Goal: Communication & Community: Ask a question

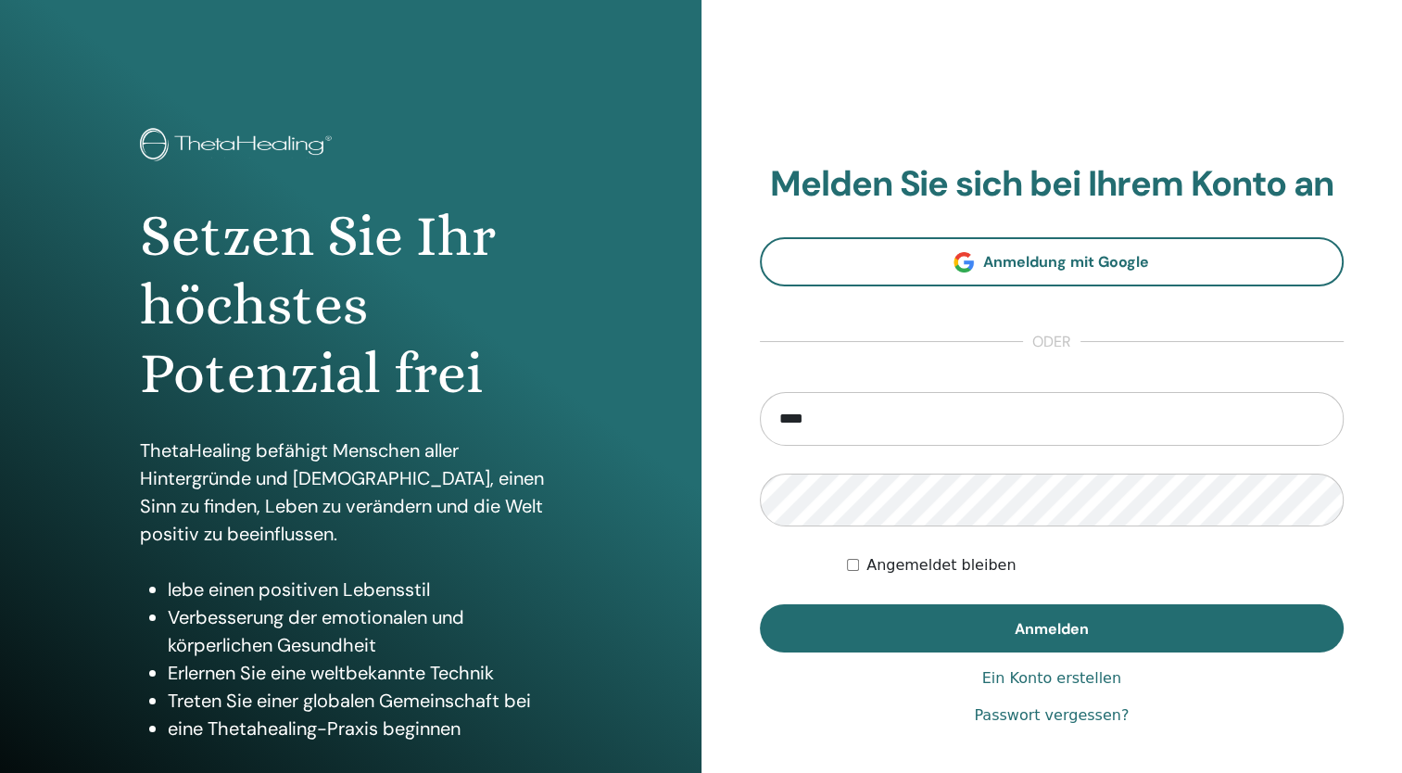
type input "**********"
click at [760, 604] on button "Anmelden" at bounding box center [1052, 628] width 585 height 48
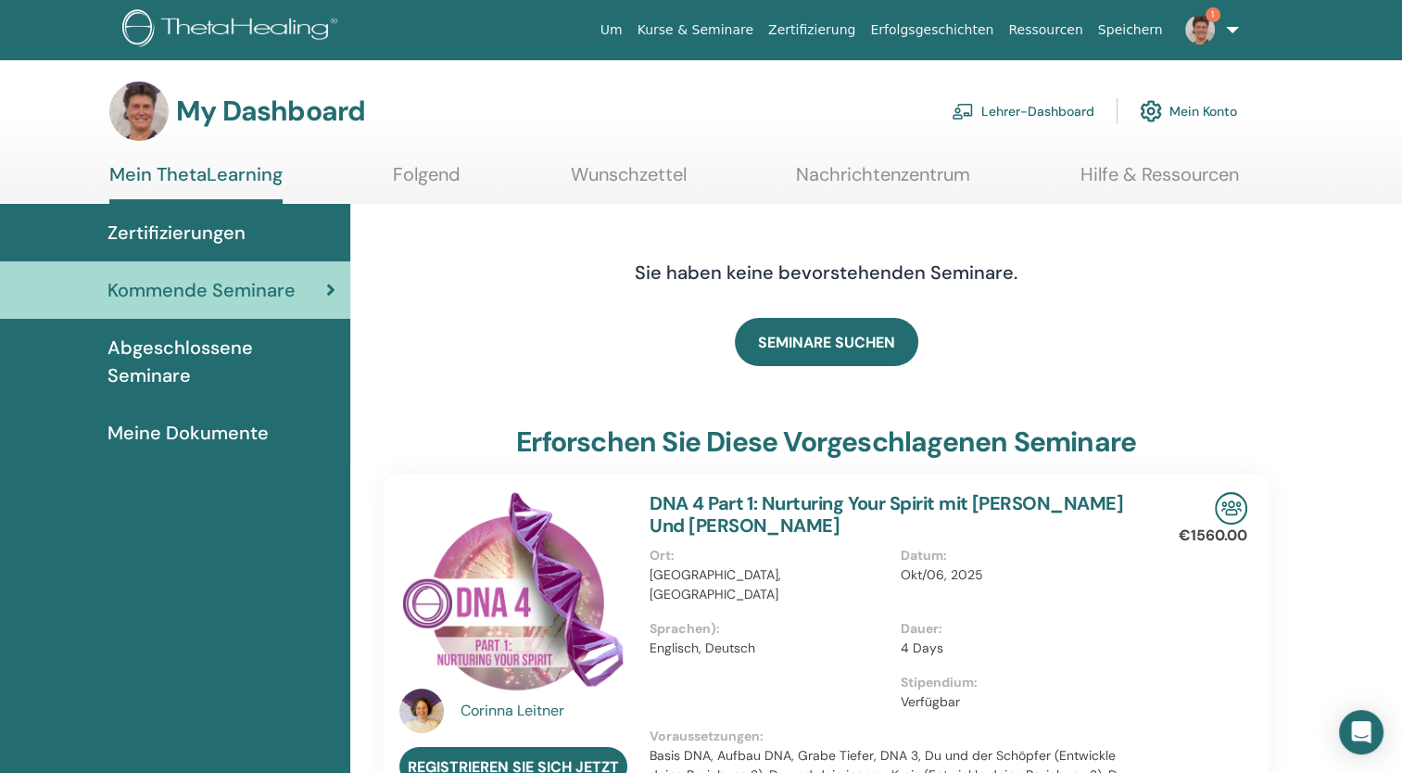
click at [1214, 27] on img at bounding box center [1200, 30] width 30 height 30
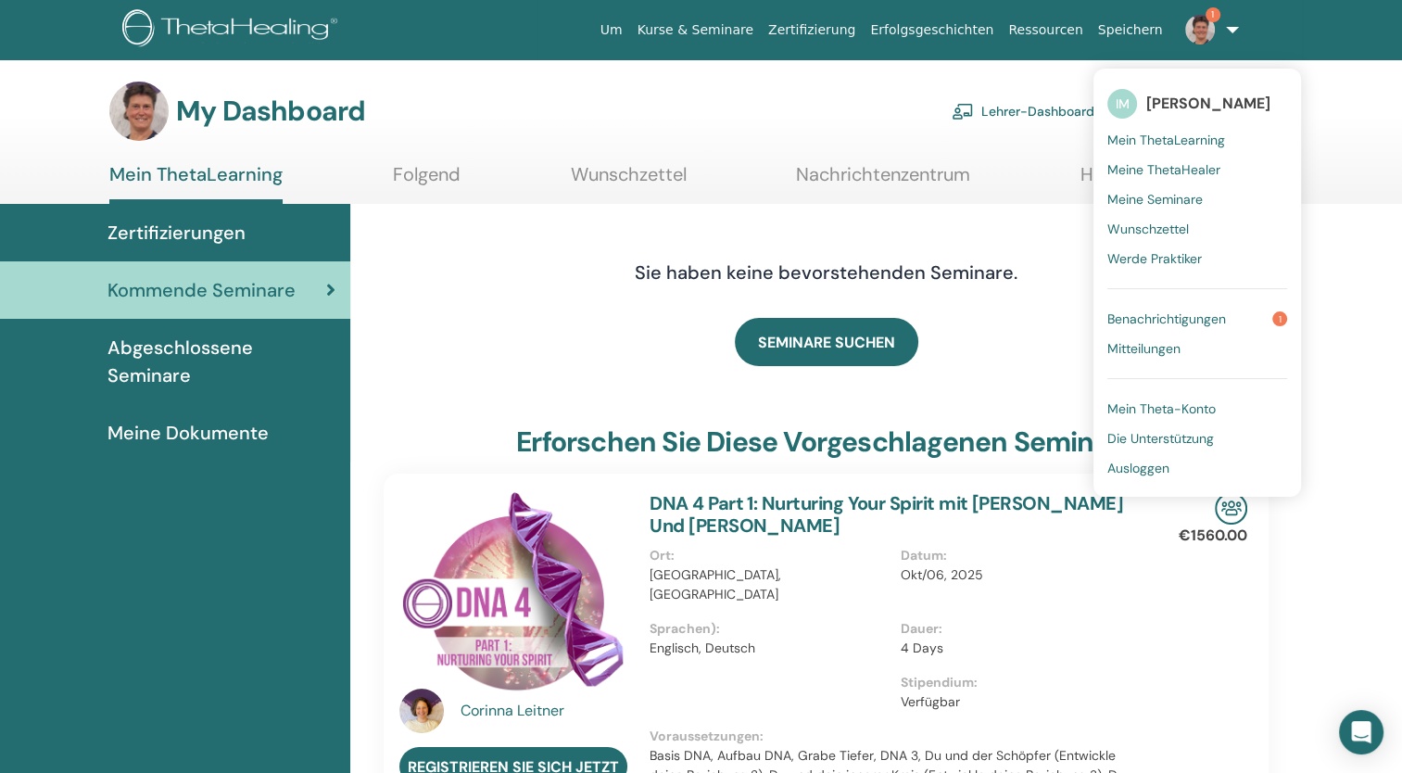
click at [1168, 312] on span "Benachrichtigungen" at bounding box center [1166, 318] width 119 height 17
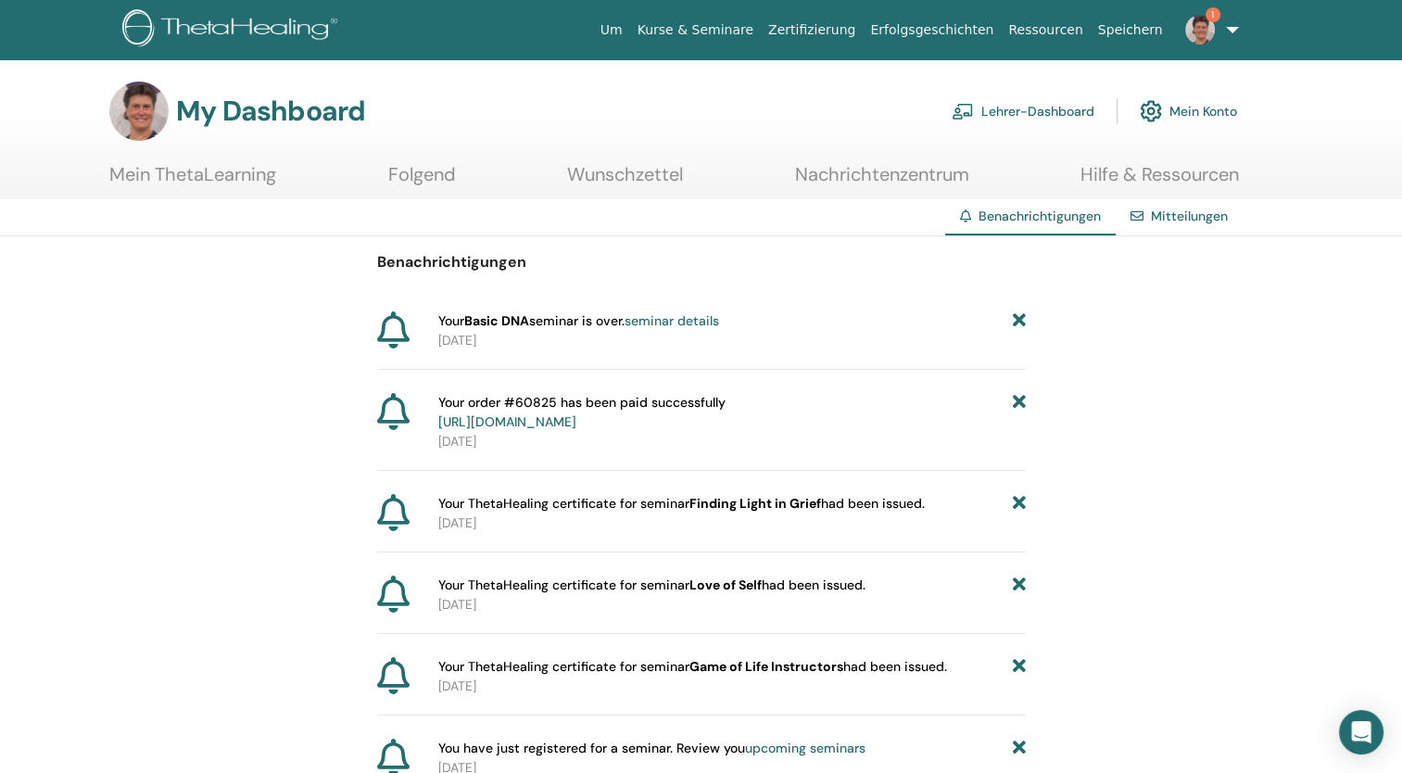
click at [487, 339] on p "2025-08-28" at bounding box center [732, 340] width 588 height 19
click at [222, 180] on link "Mein ThetaLearning" at bounding box center [192, 181] width 167 height 36
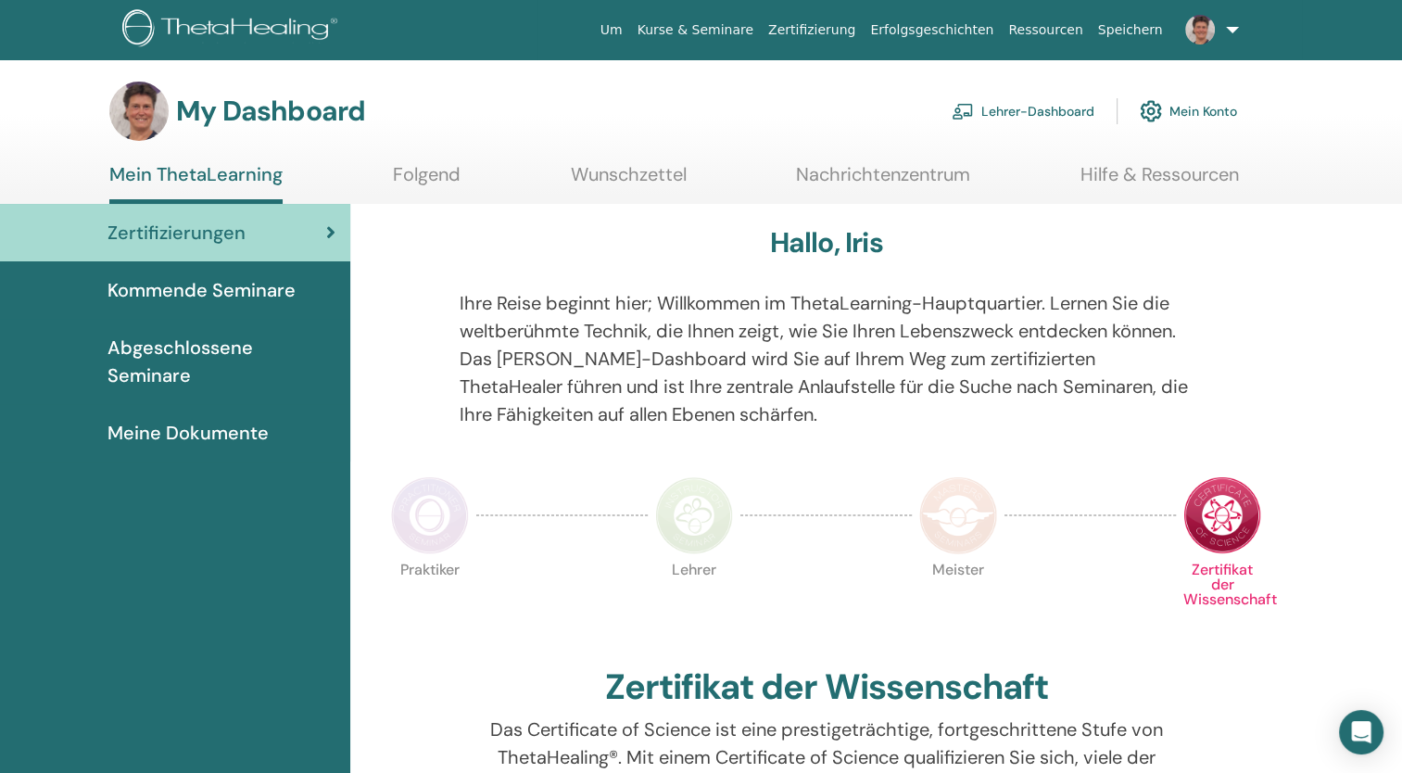
click at [1045, 122] on link "Lehrer-Dashboard" at bounding box center [1023, 111] width 143 height 41
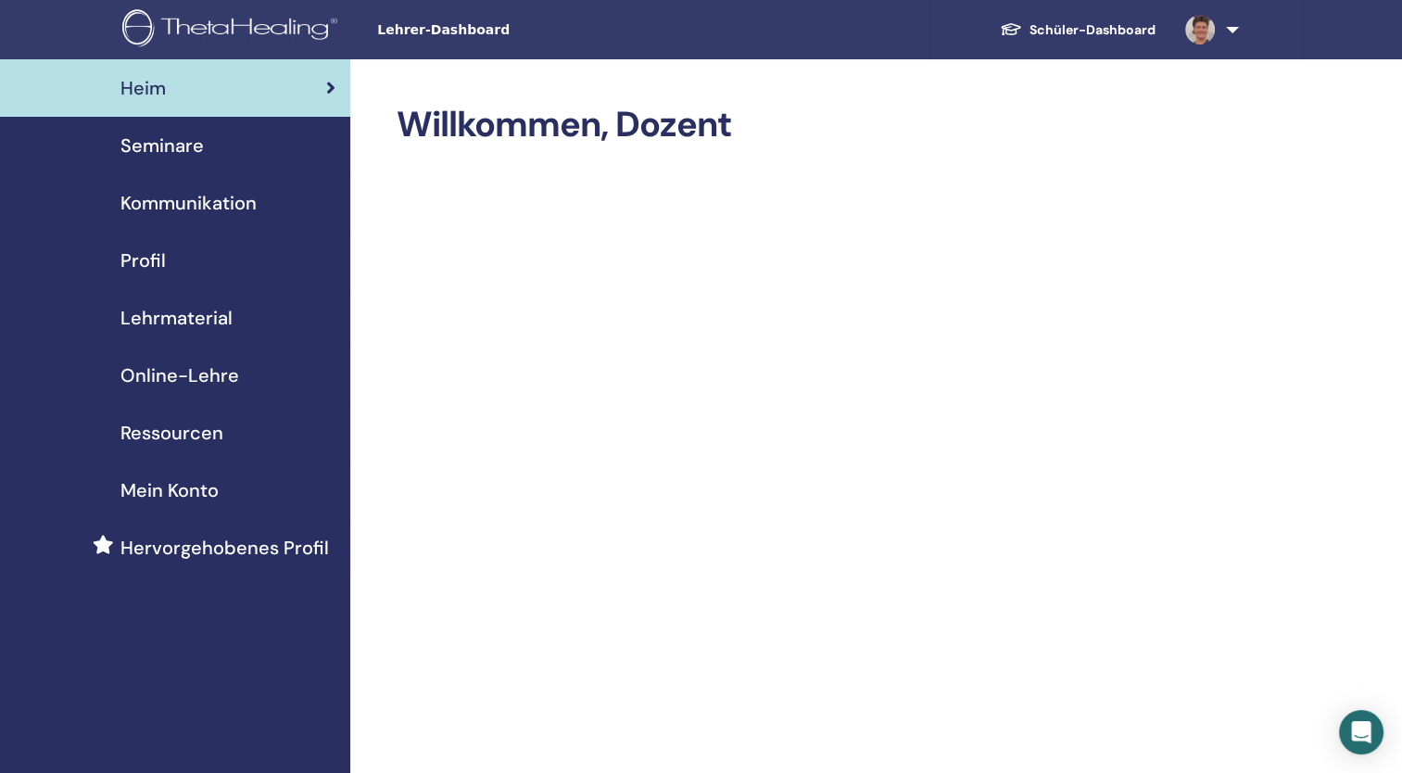
click at [211, 374] on span "Online-Lehre" at bounding box center [179, 375] width 119 height 28
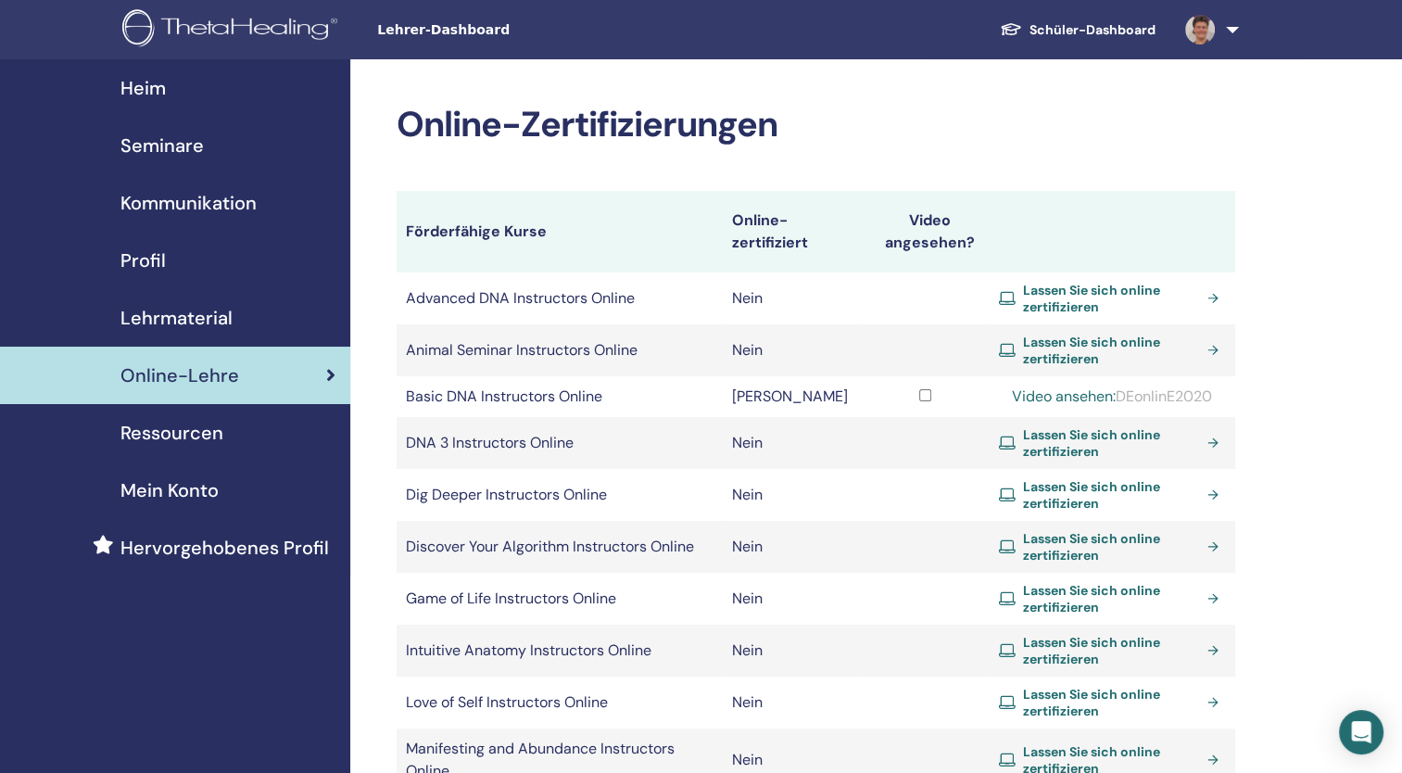
click at [1071, 396] on link "Video ansehen:" at bounding box center [1064, 395] width 104 height 19
click at [1361, 754] on body "Lehrer-Dashboard Schüler-Dashboard IM Iris Müller Mein ThetaLearning Meine Thet…" at bounding box center [701, 386] width 1402 height 773
click at [1359, 744] on div "Open Intercom Messenger" at bounding box center [1361, 732] width 49 height 49
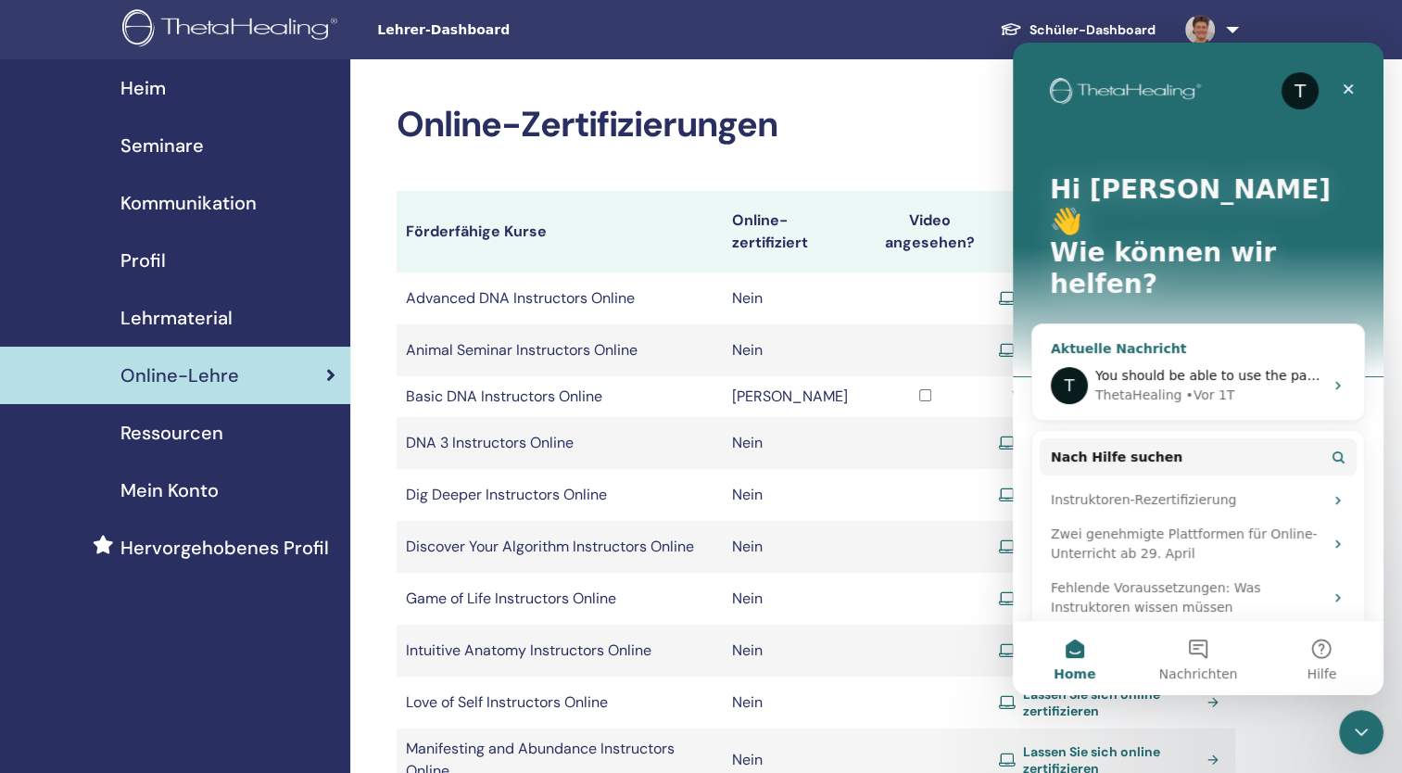
click at [1165, 386] on div "ThetaHealing" at bounding box center [1138, 395] width 86 height 19
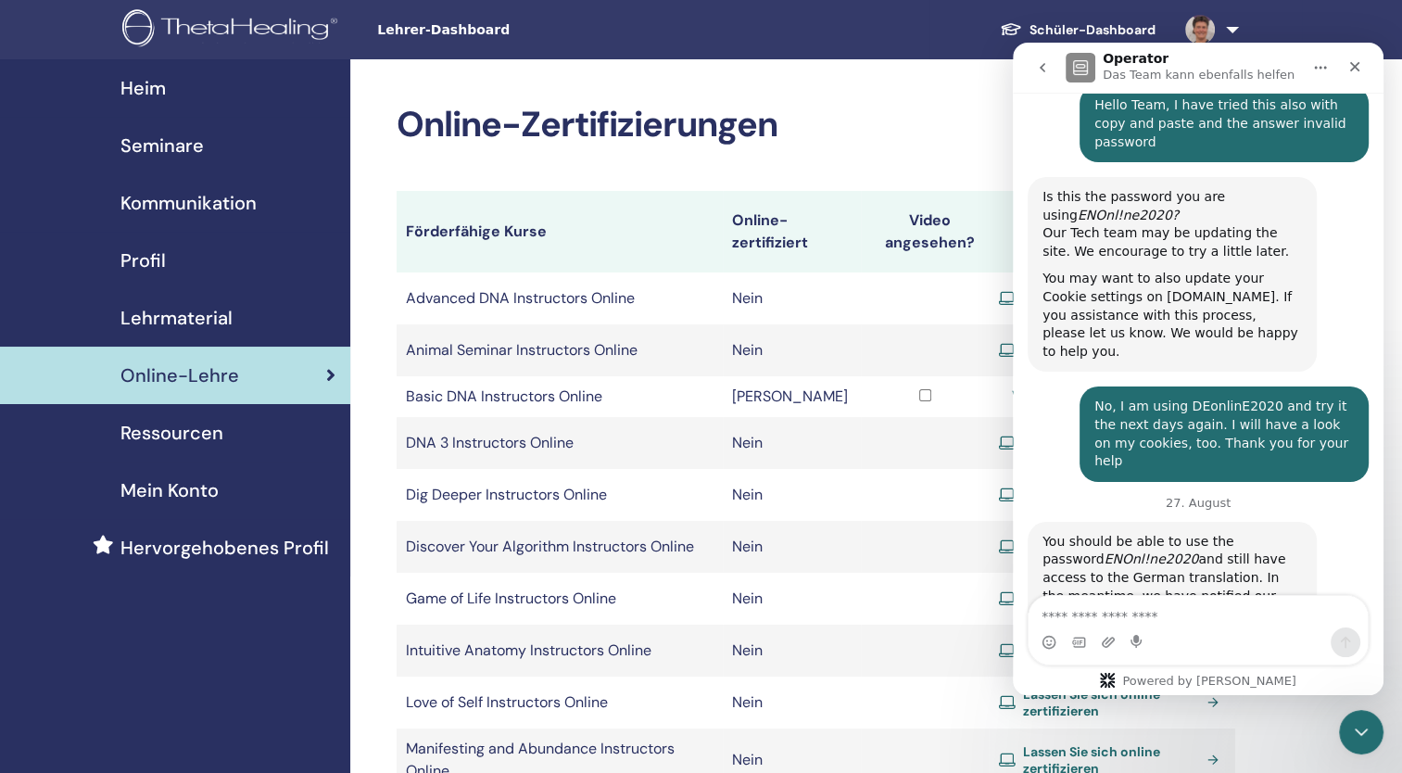
scroll to position [731, 0]
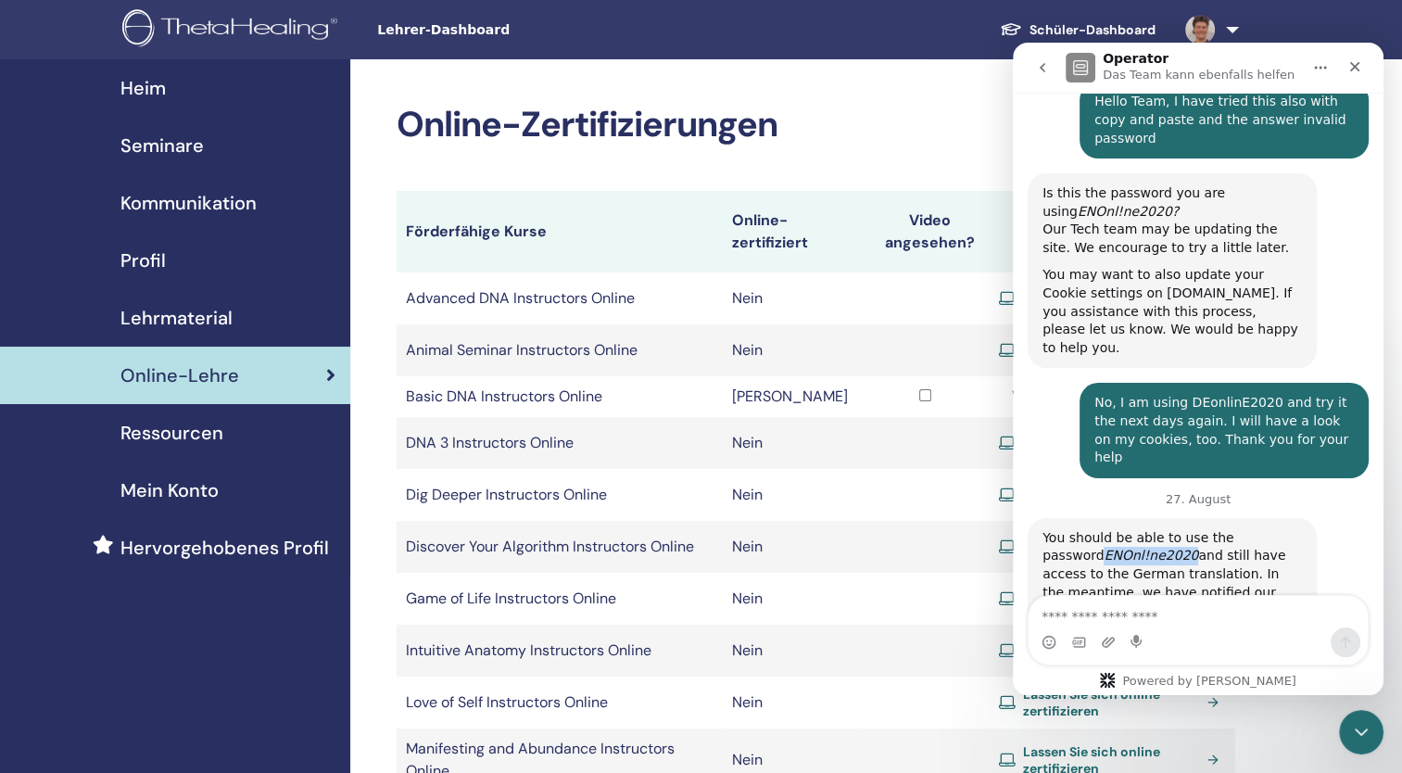
drag, startPoint x: 1043, startPoint y: 465, endPoint x: 1125, endPoint y: 465, distance: 81.6
click at [1125, 548] on icon "ENOnl!ne2020" at bounding box center [1151, 555] width 95 height 15
copy icon "ENOnl!ne2020"
click at [1357, 70] on icon "Schließen" at bounding box center [1355, 67] width 10 height 10
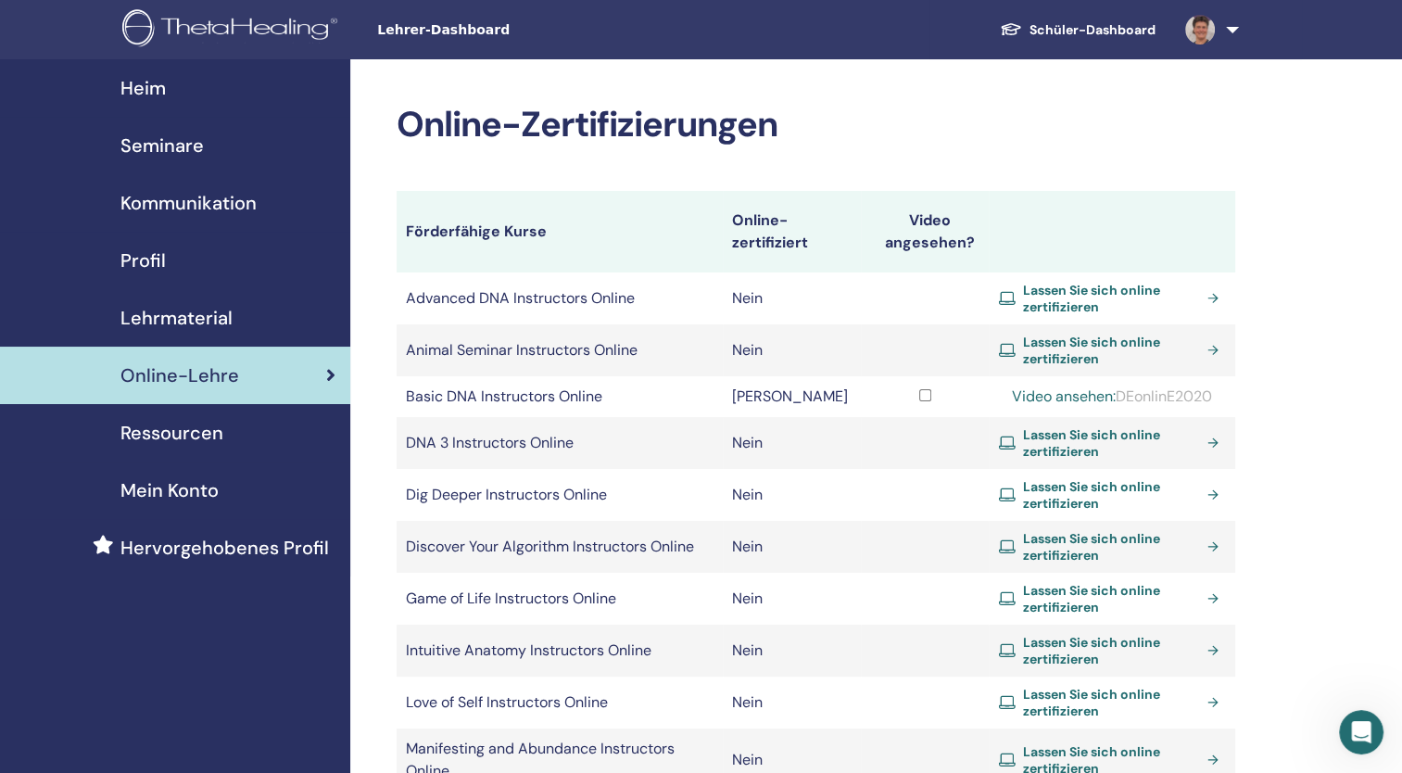
click at [1053, 395] on link "Video ansehen:" at bounding box center [1064, 395] width 104 height 19
click at [1362, 735] on icon "Open Intercom Messenger" at bounding box center [1360, 732] width 21 height 24
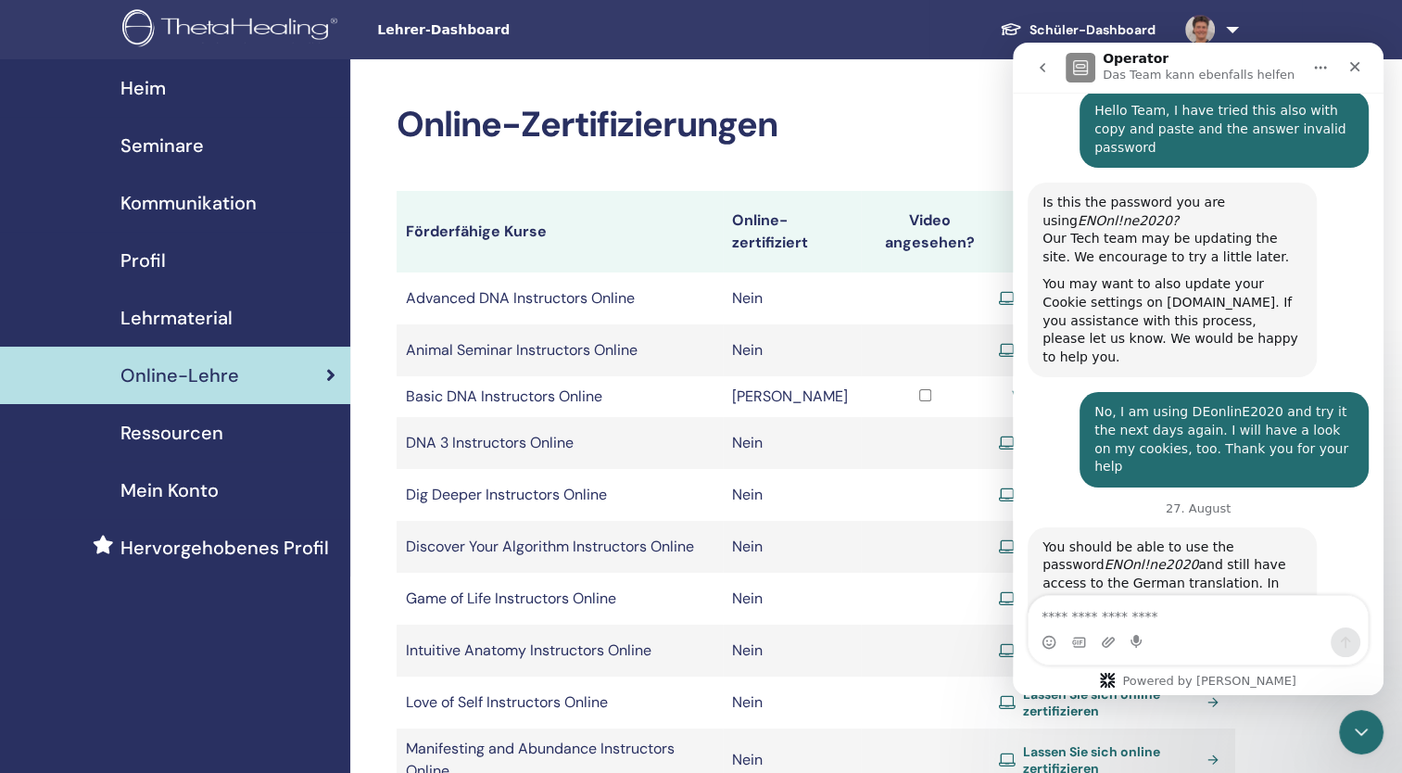
scroll to position [731, 0]
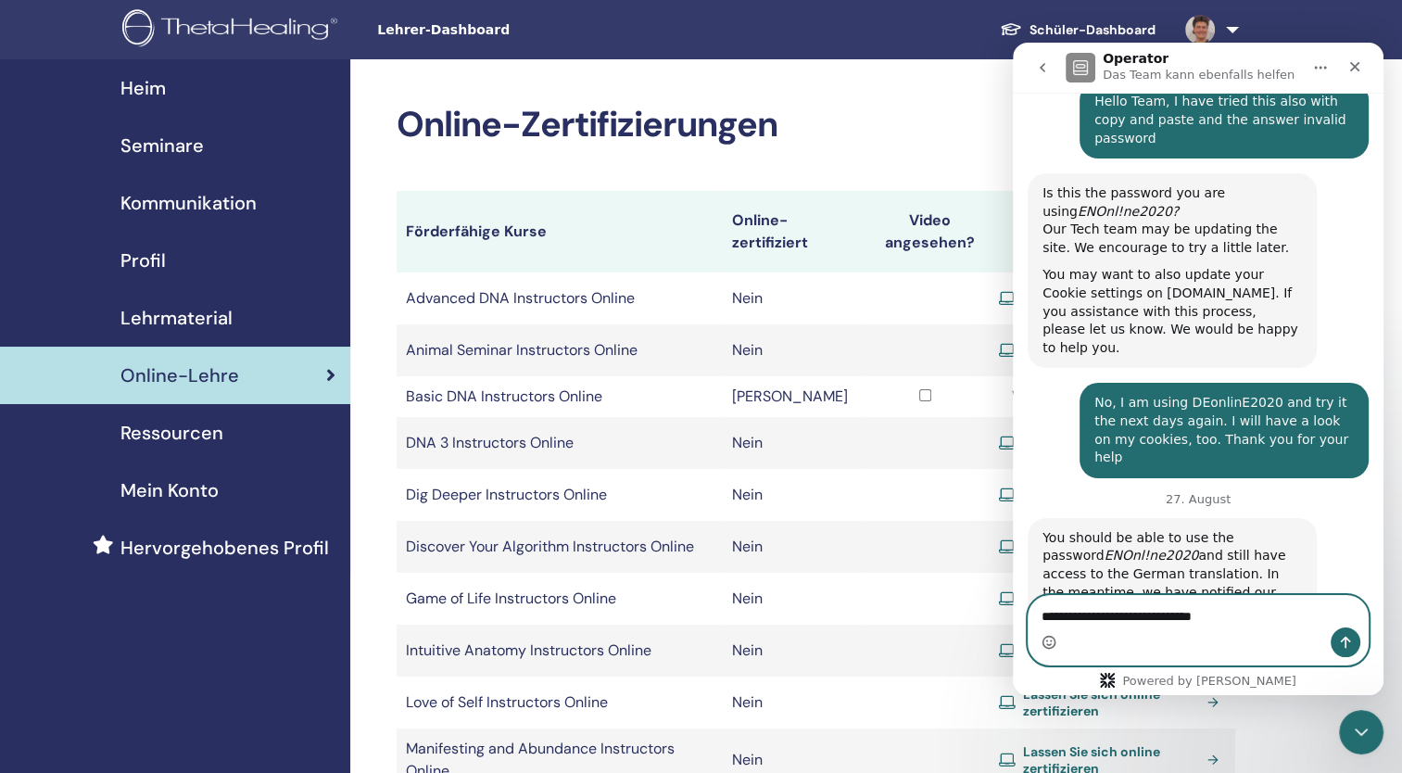
click at [1050, 641] on icon "Emoji-Auswahl" at bounding box center [1049, 642] width 15 height 15
click at [1046, 638] on icon "Emoji-Auswahl" at bounding box center [1049, 642] width 15 height 15
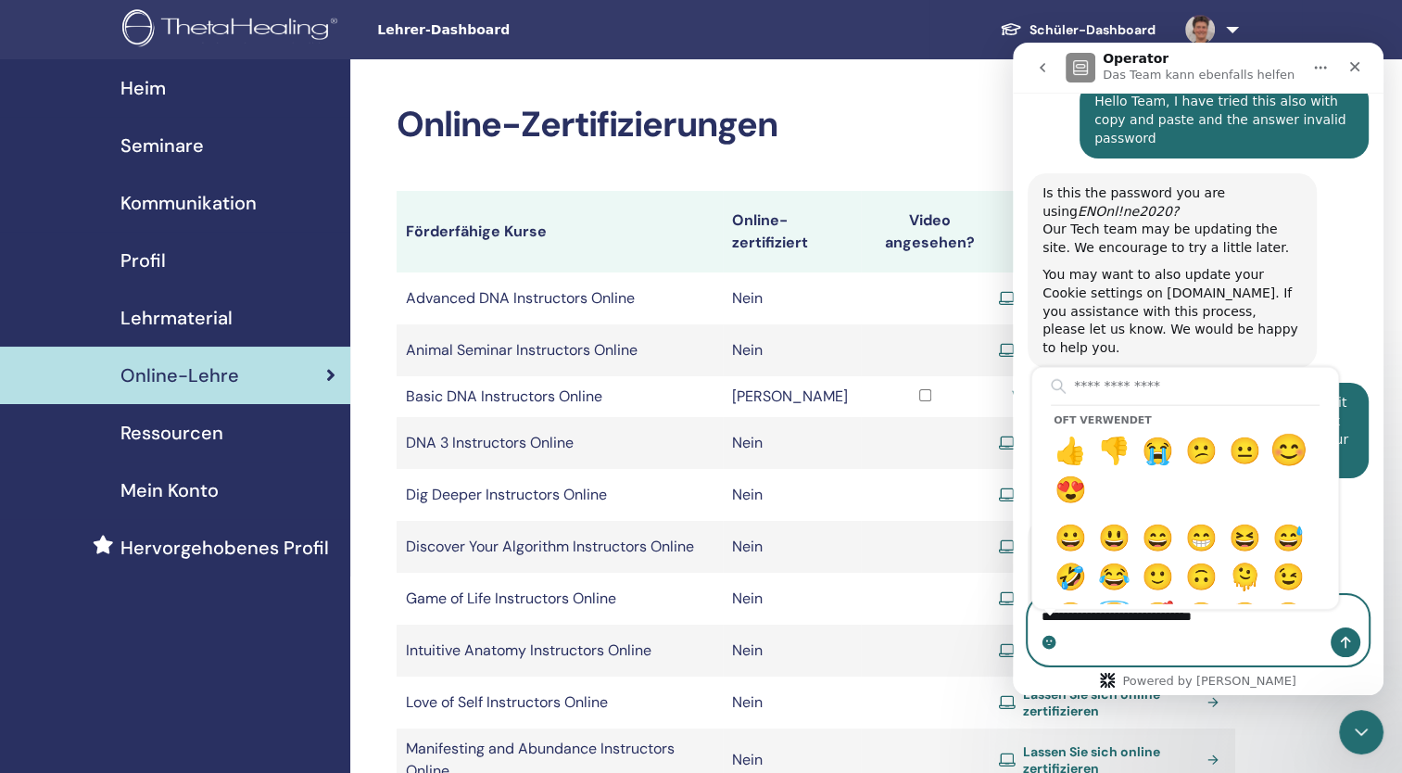
type textarea "**********"
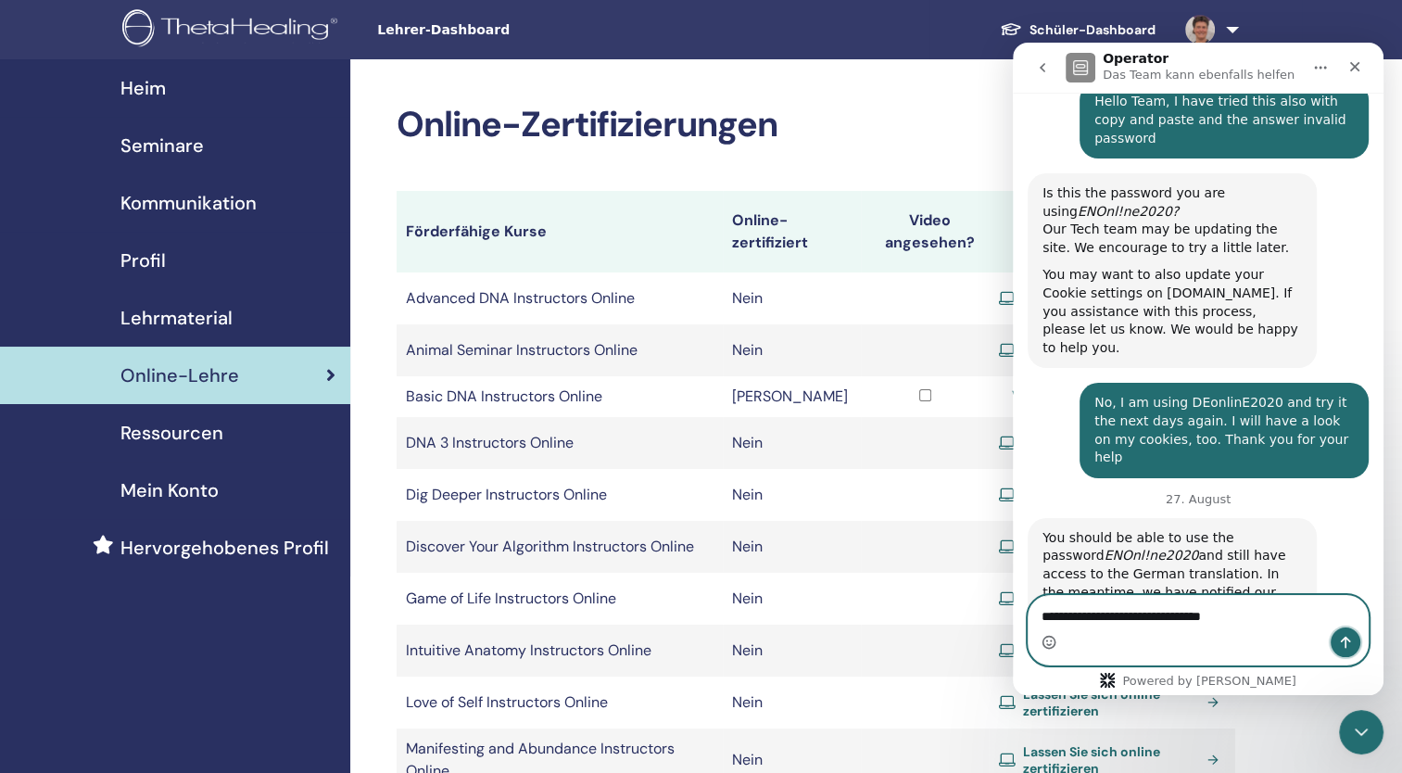
click at [1343, 644] on icon "Sende eine Nachricht…" at bounding box center [1345, 642] width 15 height 15
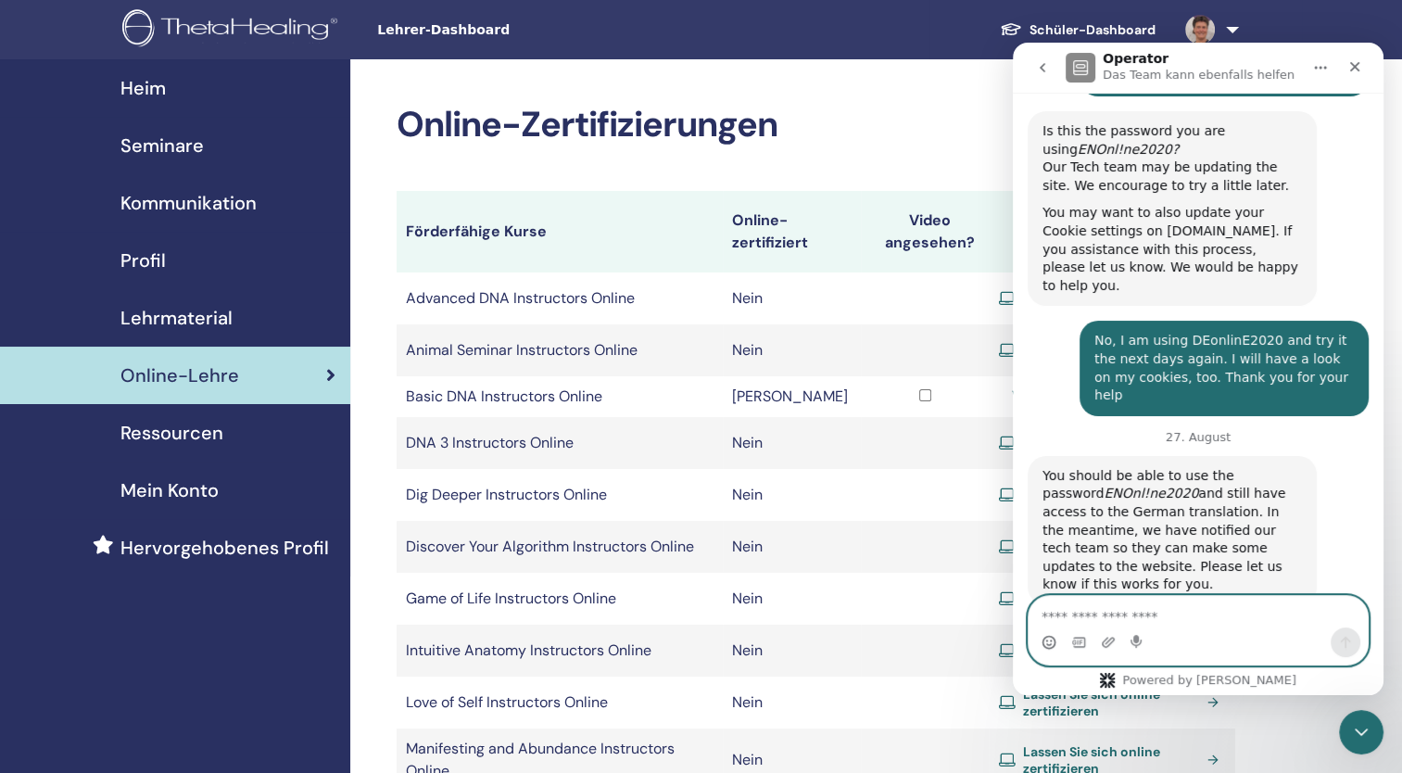
scroll to position [812, 0]
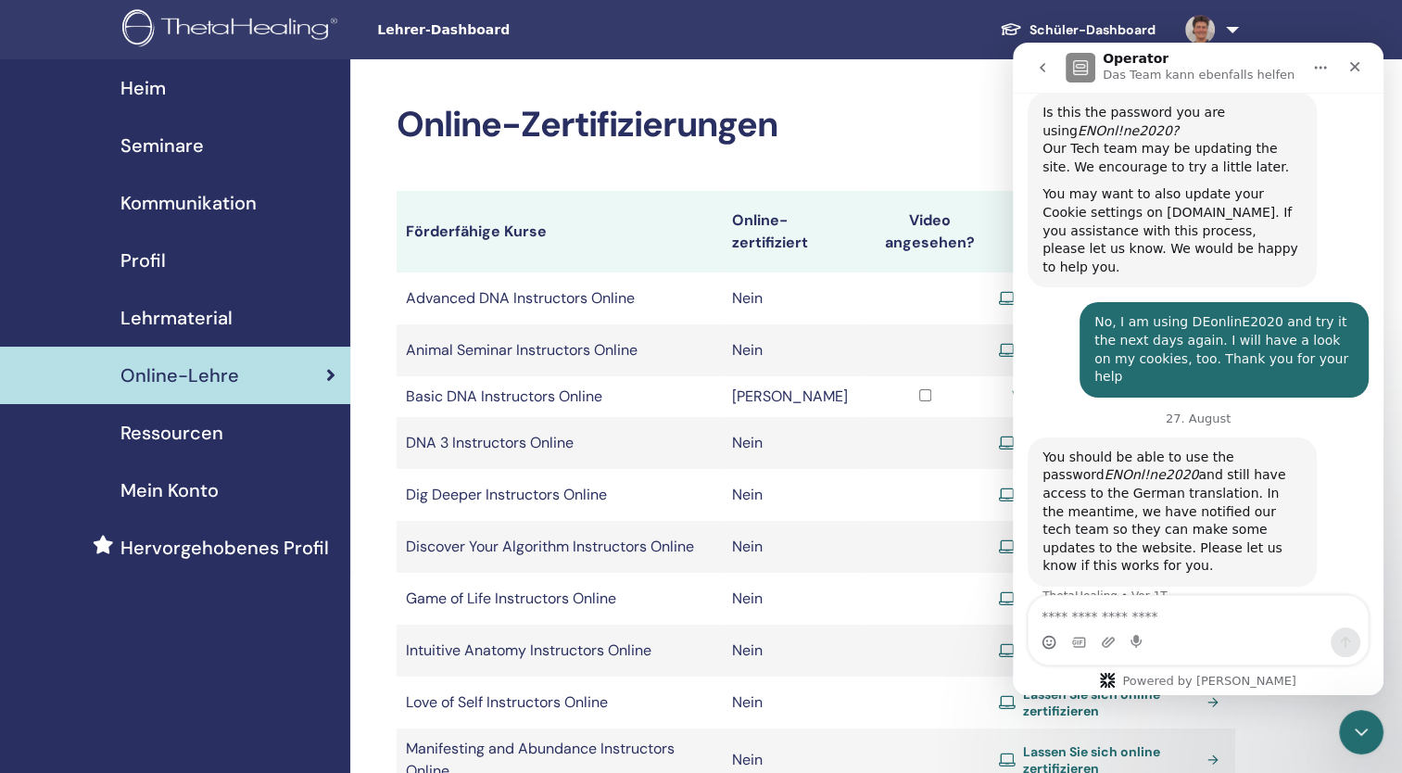
click at [155, 95] on span "Heim" at bounding box center [142, 88] width 45 height 28
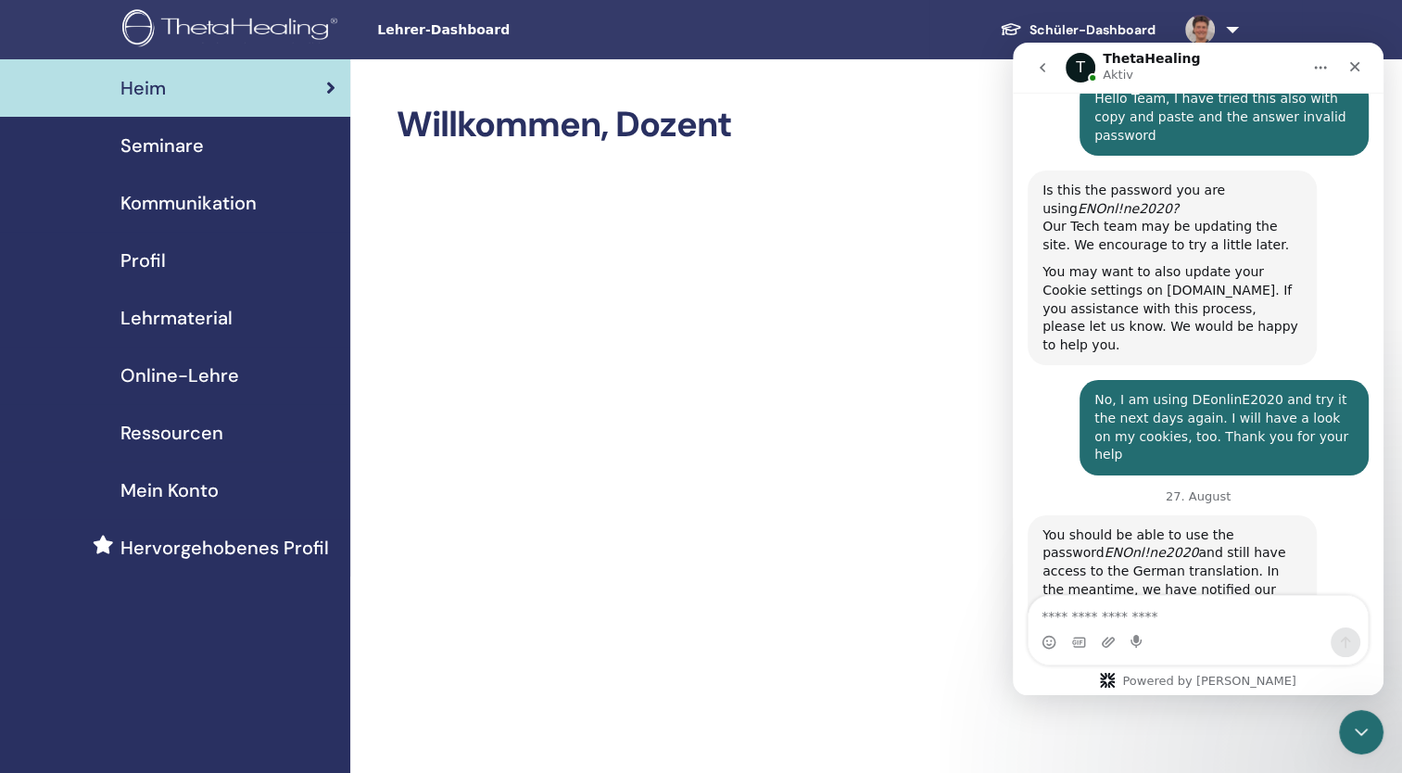
scroll to position [812, 0]
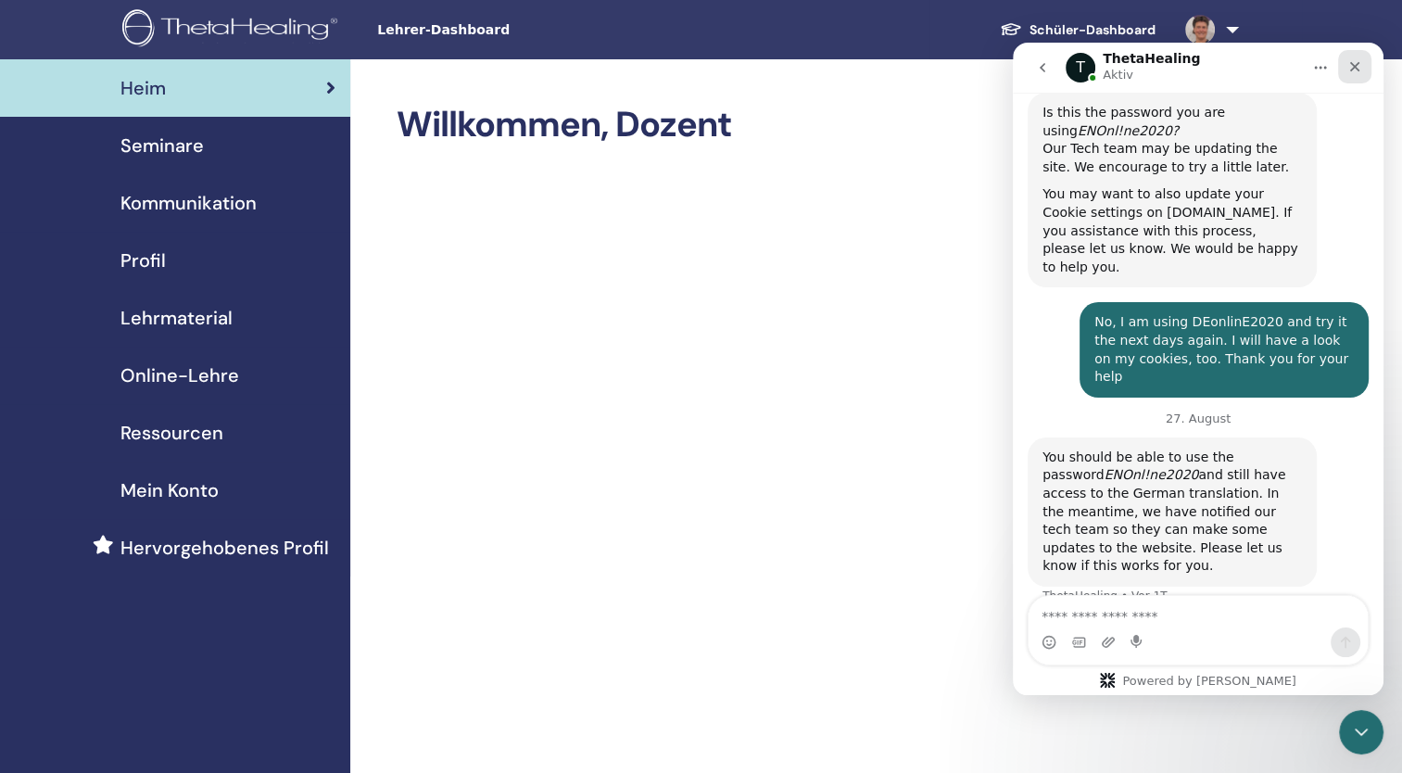
click at [1362, 62] on div "Schließen" at bounding box center [1354, 66] width 33 height 33
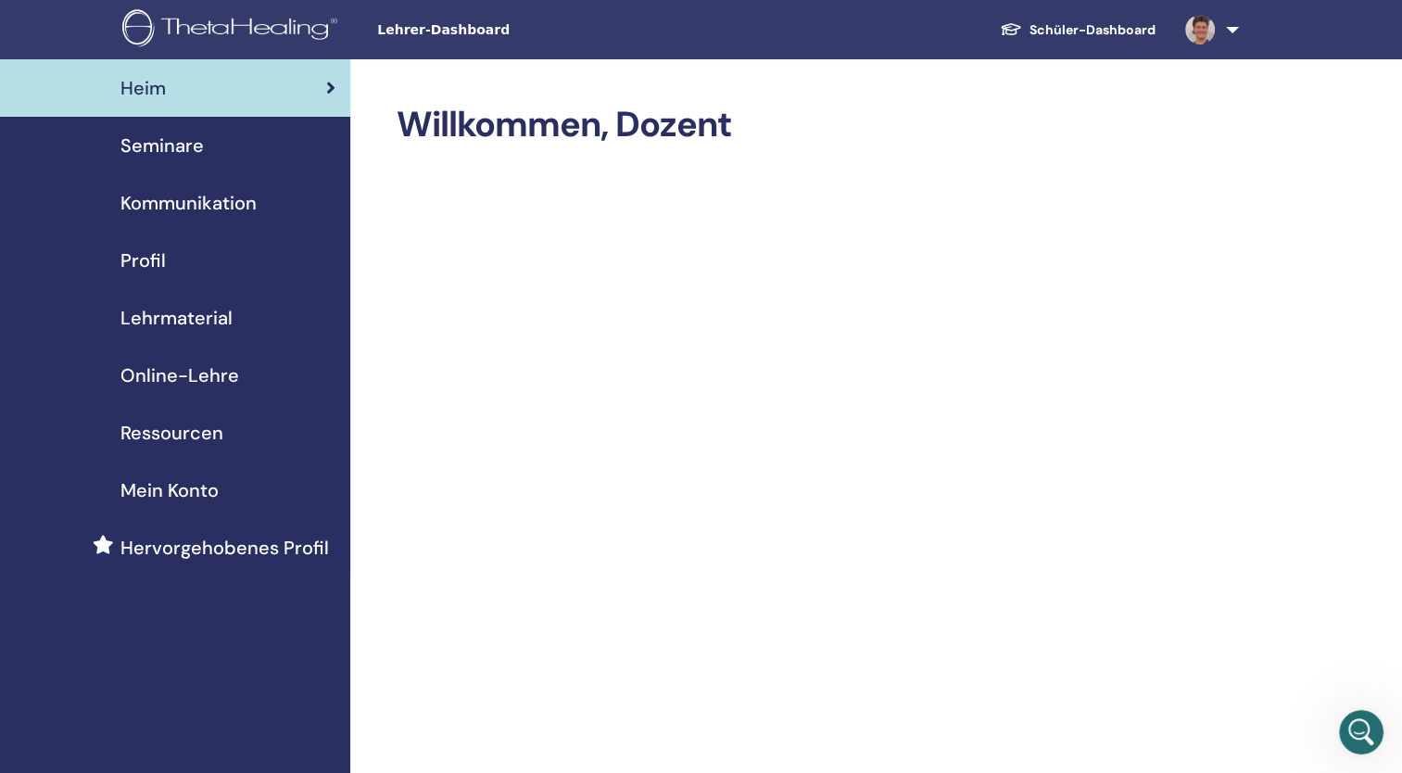
click at [171, 139] on span "Seminare" at bounding box center [161, 146] width 83 height 28
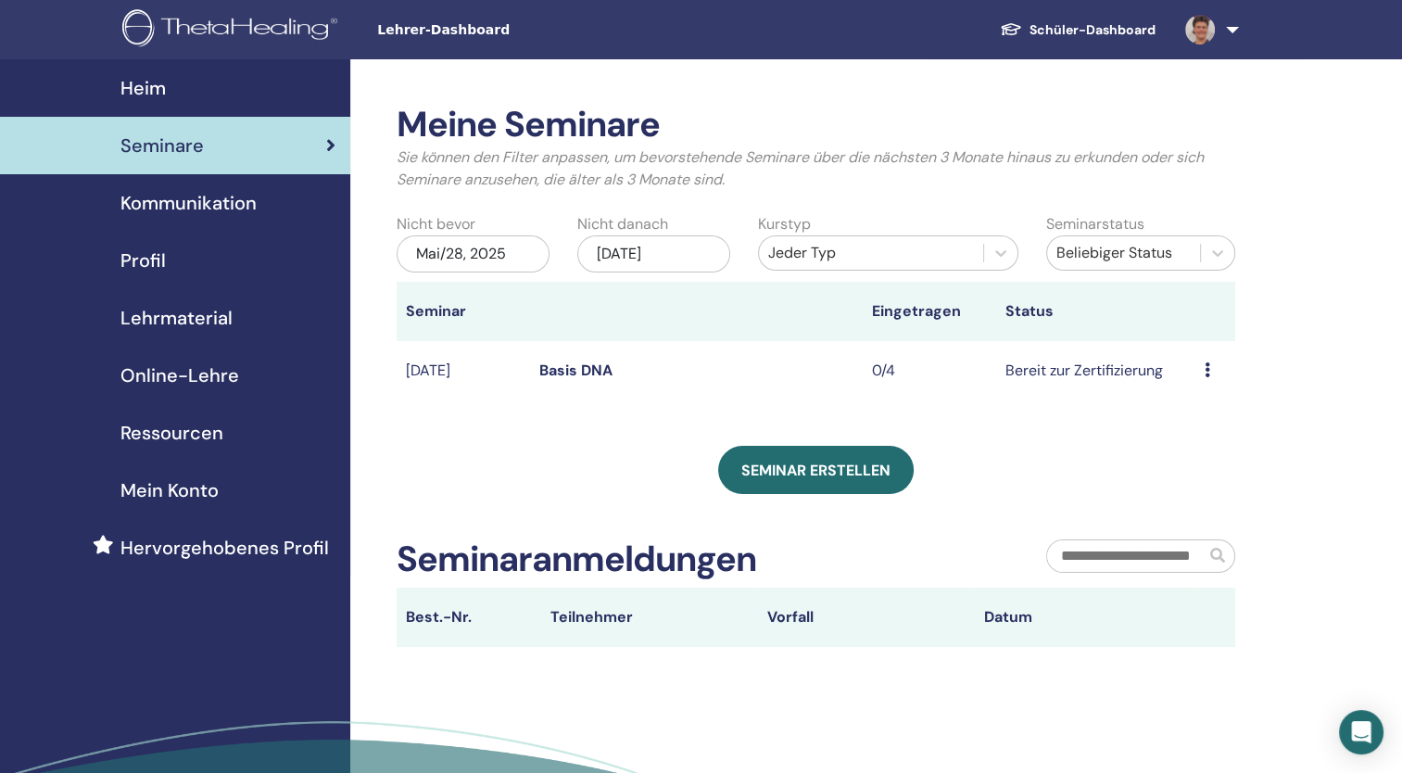
click at [1203, 369] on td "Vorschau Bearbeiten Teilnehmer Absagen" at bounding box center [1215, 371] width 40 height 60
click at [584, 379] on link "Basis DNA" at bounding box center [575, 369] width 73 height 19
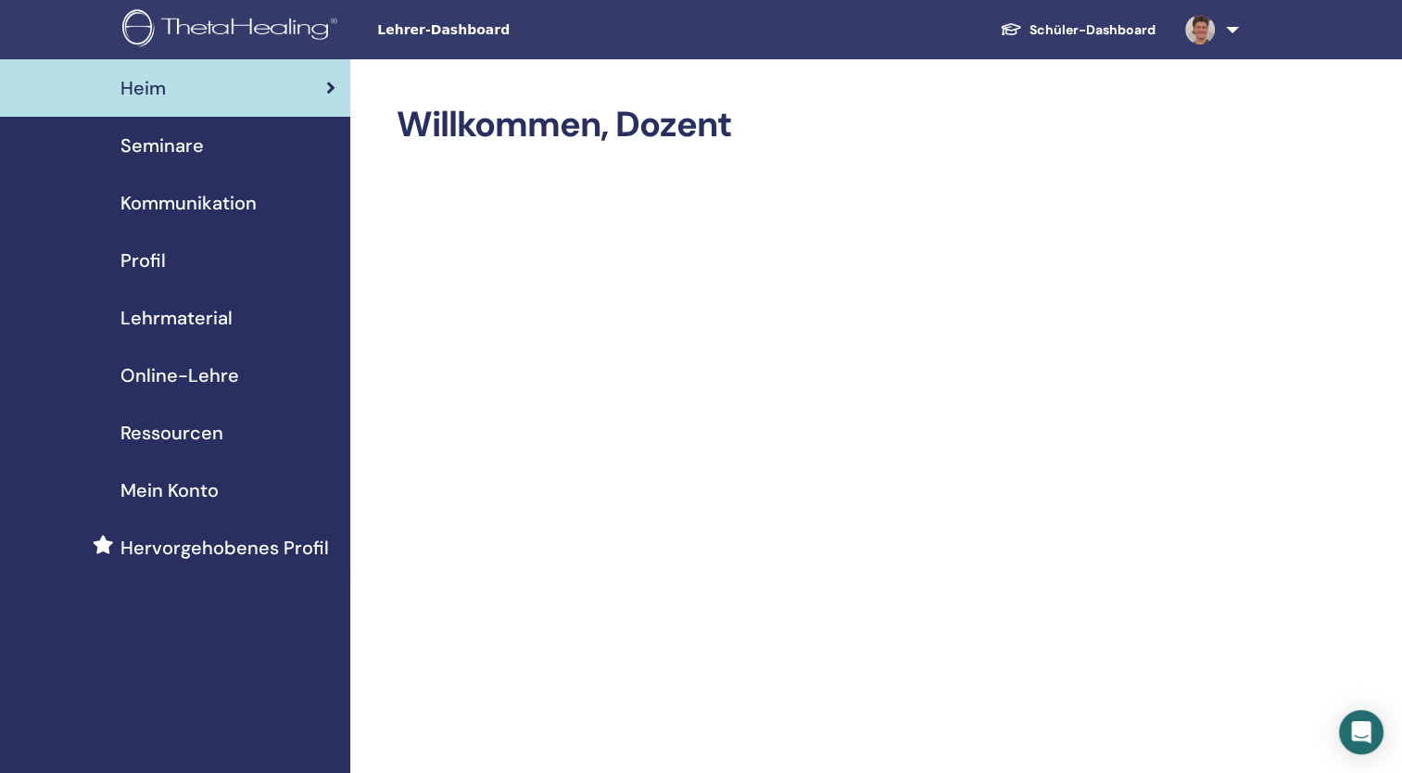
click at [1205, 42] on img at bounding box center [1200, 30] width 30 height 30
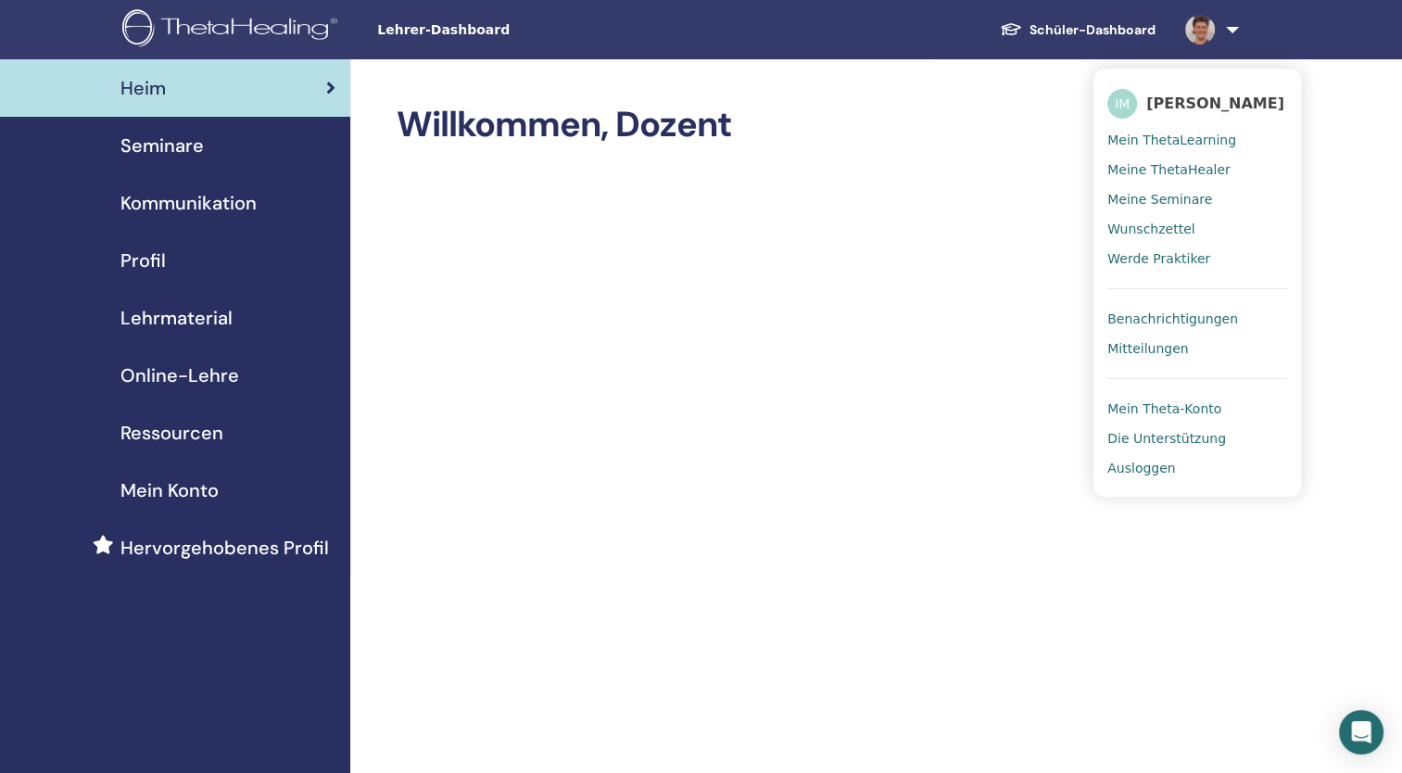
click at [1132, 167] on span "Meine ThetaHealer" at bounding box center [1168, 169] width 123 height 17
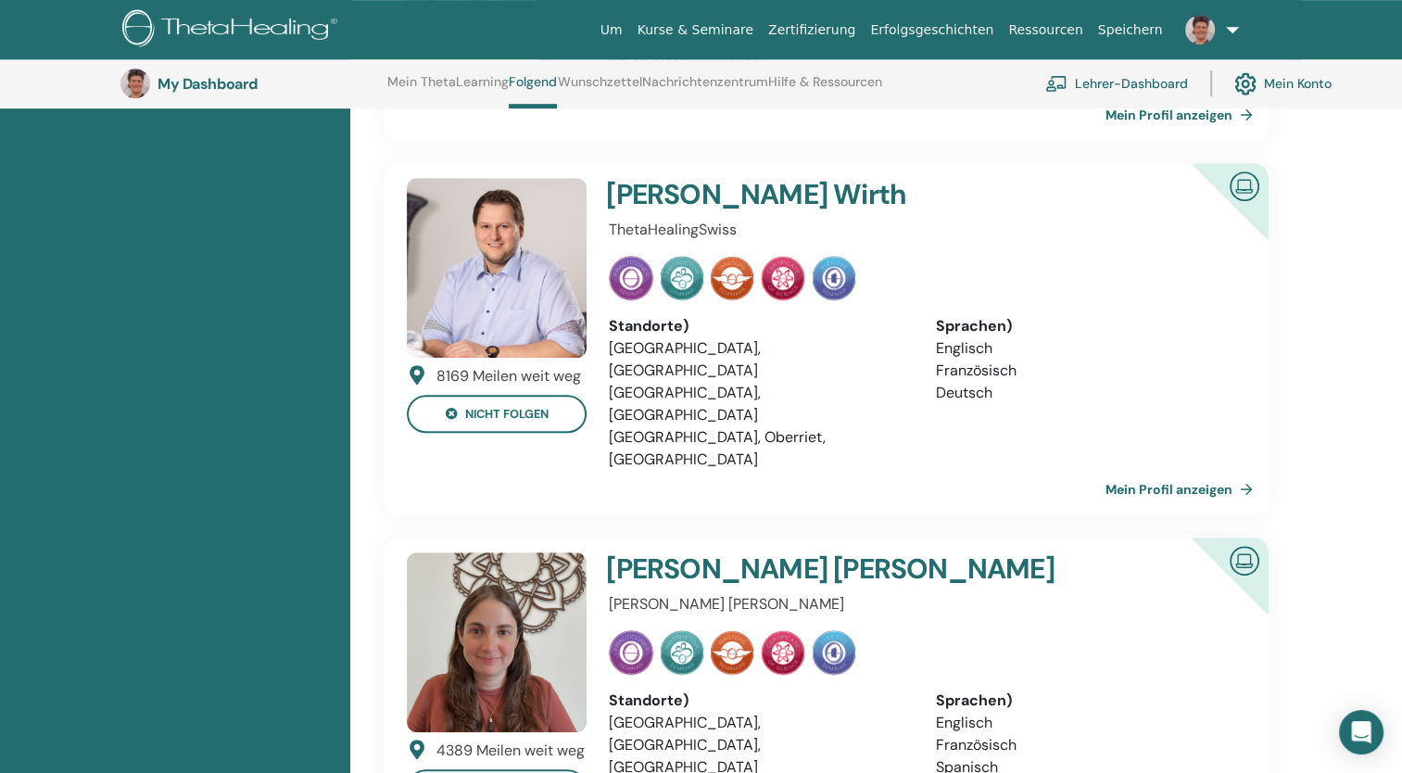
scroll to position [1175, 0]
